Goal: Task Accomplishment & Management: Manage account settings

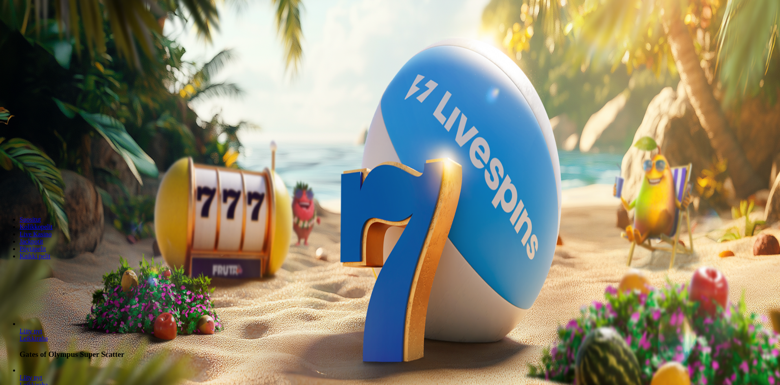
click at [46, 33] on span "Kirjaudu" at bounding box center [56, 29] width 20 height 6
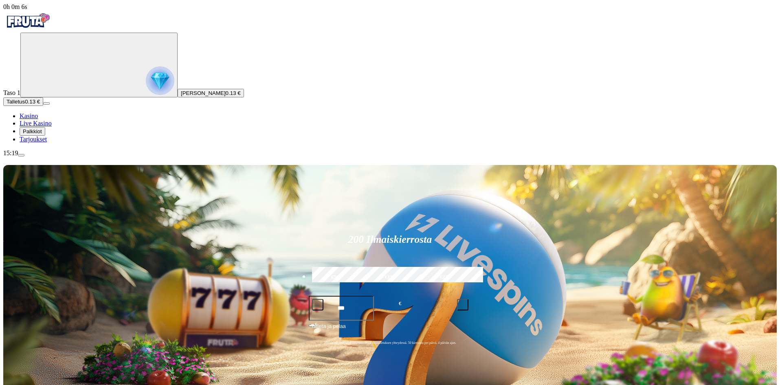
click at [42, 134] on span "Palkkiot" at bounding box center [32, 131] width 19 height 6
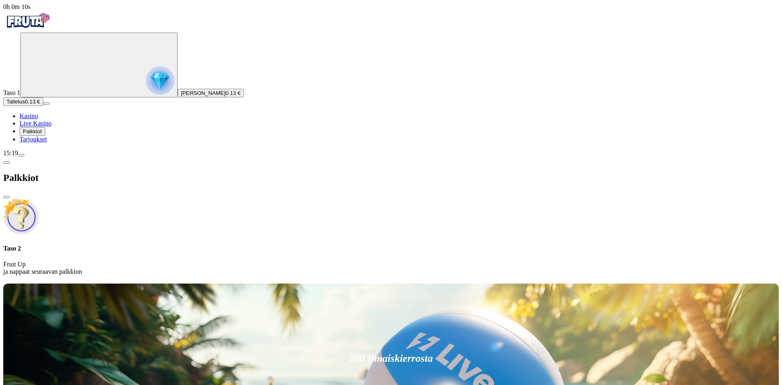
click at [21, 155] on span "menu icon" at bounding box center [21, 155] width 0 height 0
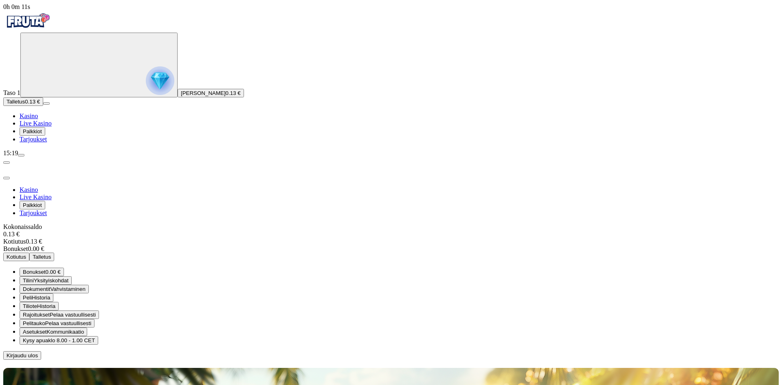
click at [38, 352] on span "Kirjaudu ulos" at bounding box center [22, 355] width 31 height 6
